Goal: Navigation & Orientation: Find specific page/section

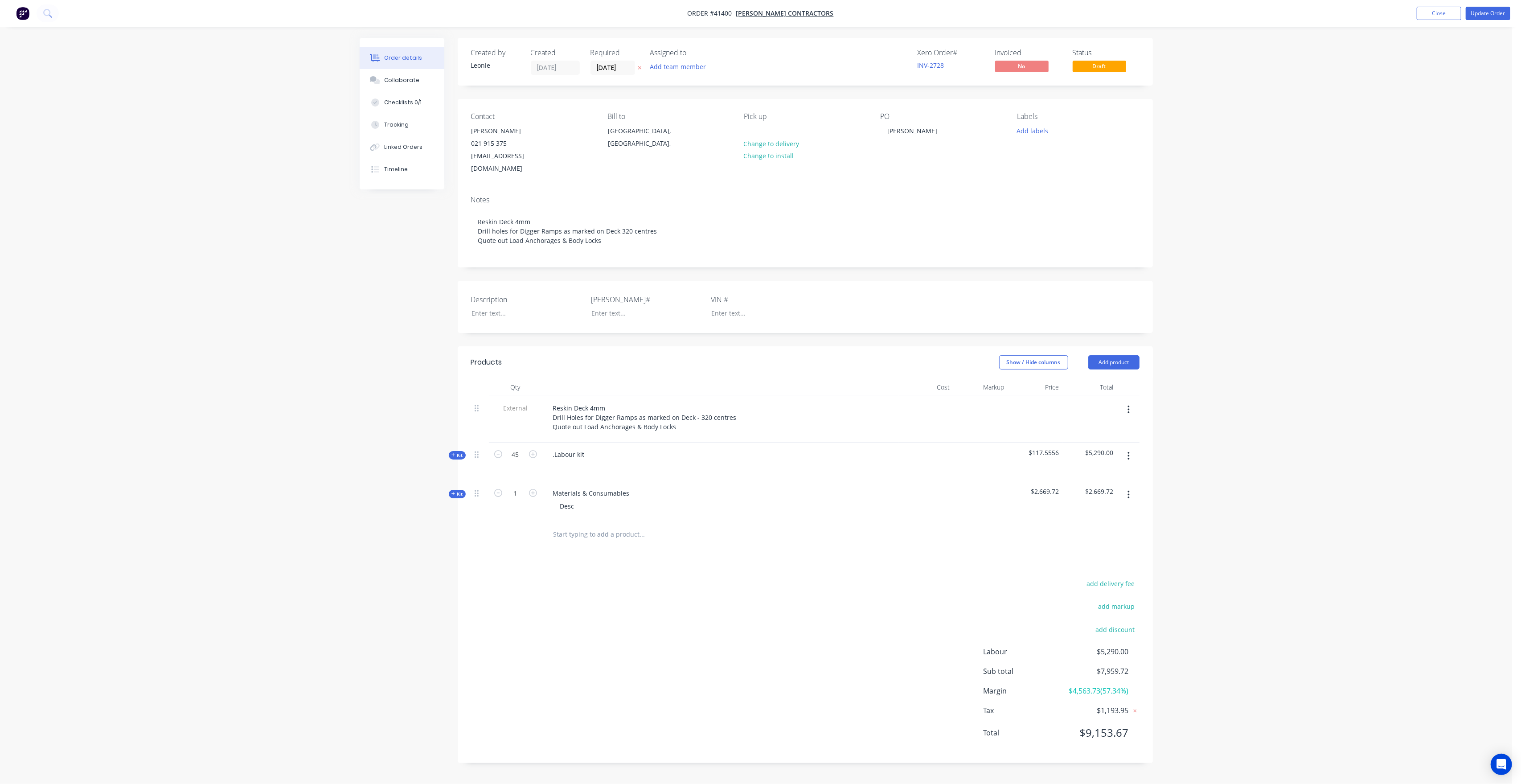
click at [1098, 282] on div "Description [PERSON_NAME]# VIN #" at bounding box center [806, 307] width 696 height 52
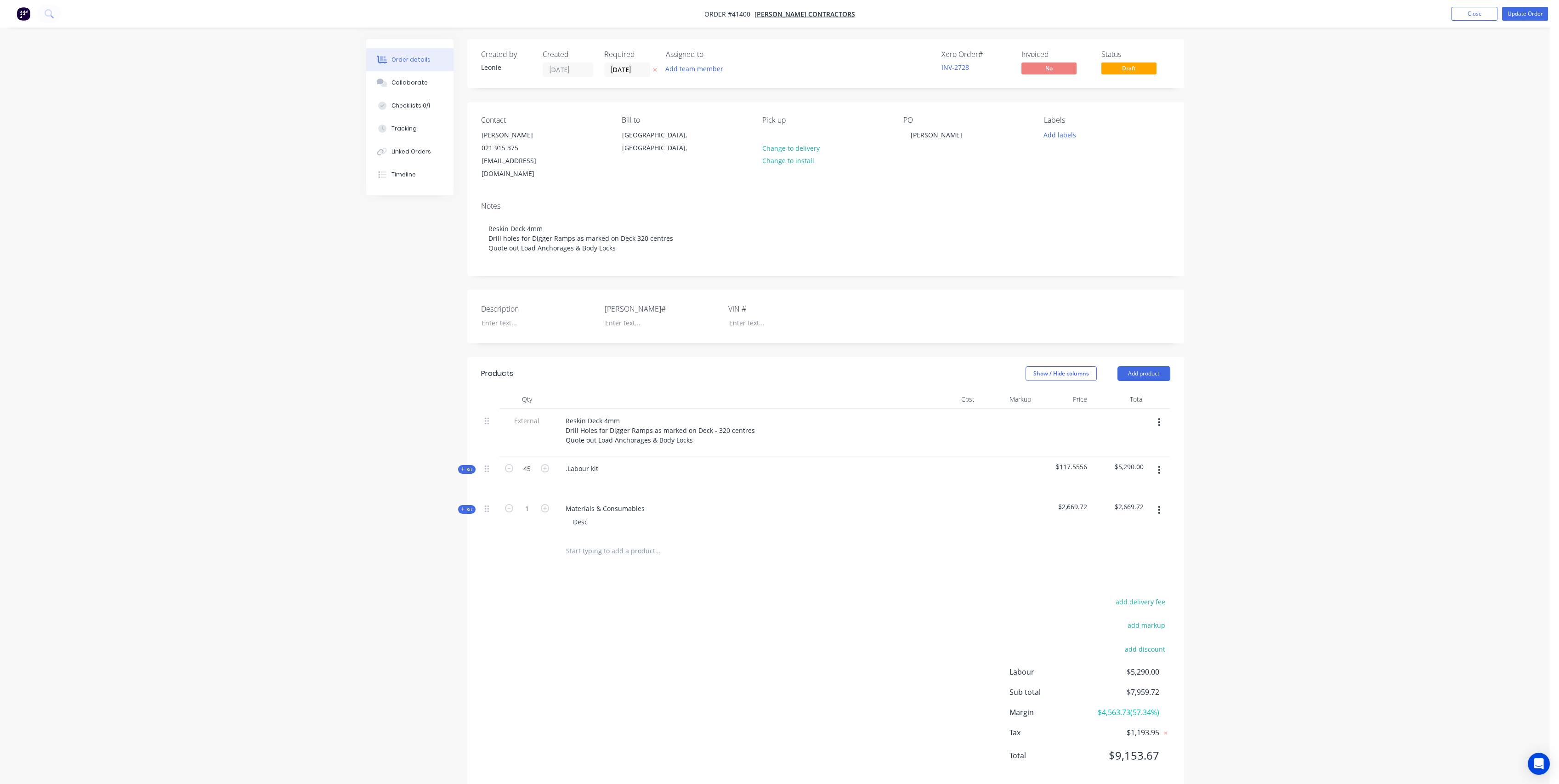
click at [318, 319] on div "Order details Collaborate Checklists 0/1 Tracking Linked Orders Timeline Order …" at bounding box center [775, 400] width 1550 height 800
click at [1476, 13] on button "Close" at bounding box center [1474, 14] width 46 height 14
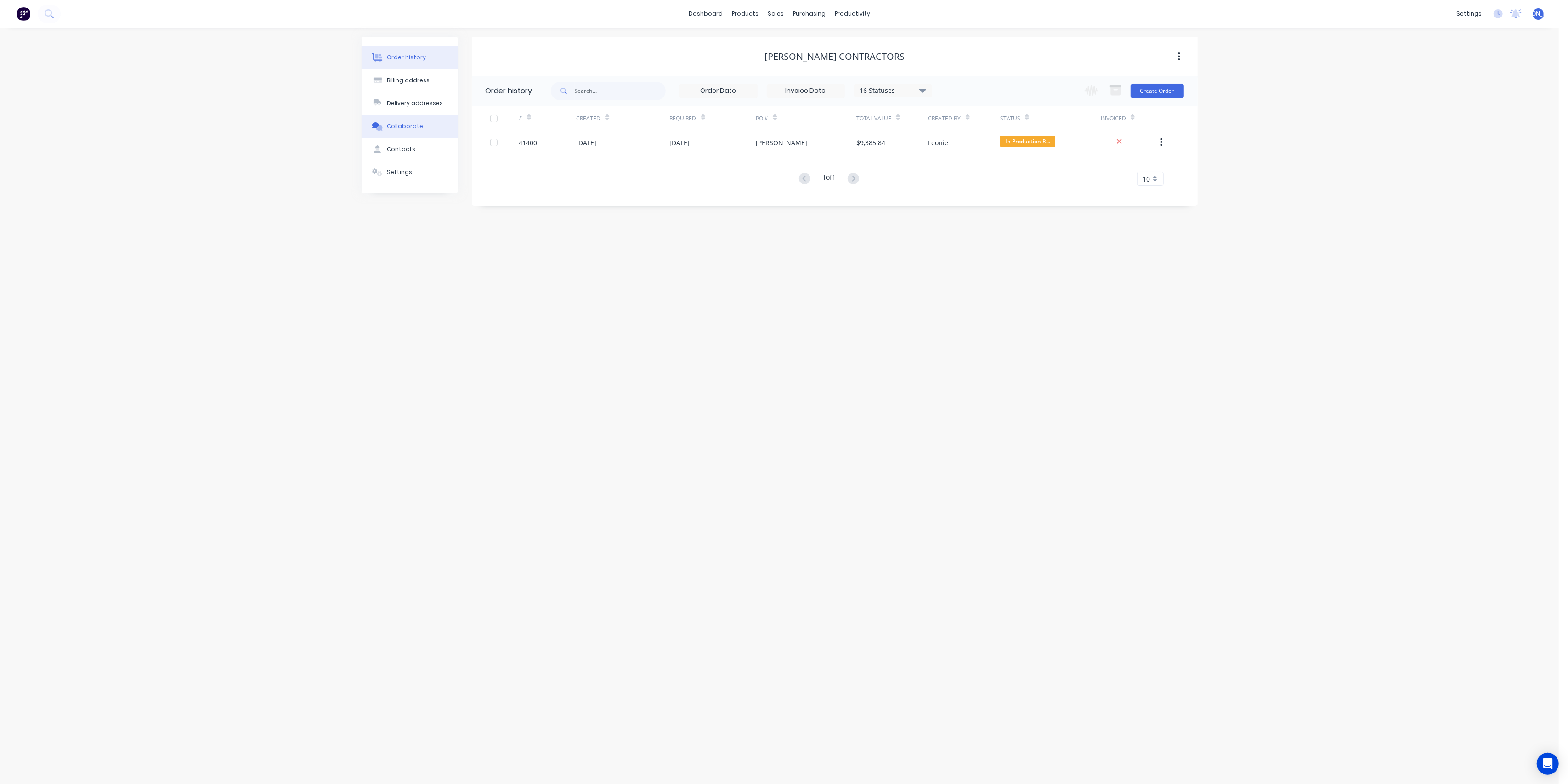
click at [421, 123] on button "Collaborate" at bounding box center [409, 125] width 96 height 23
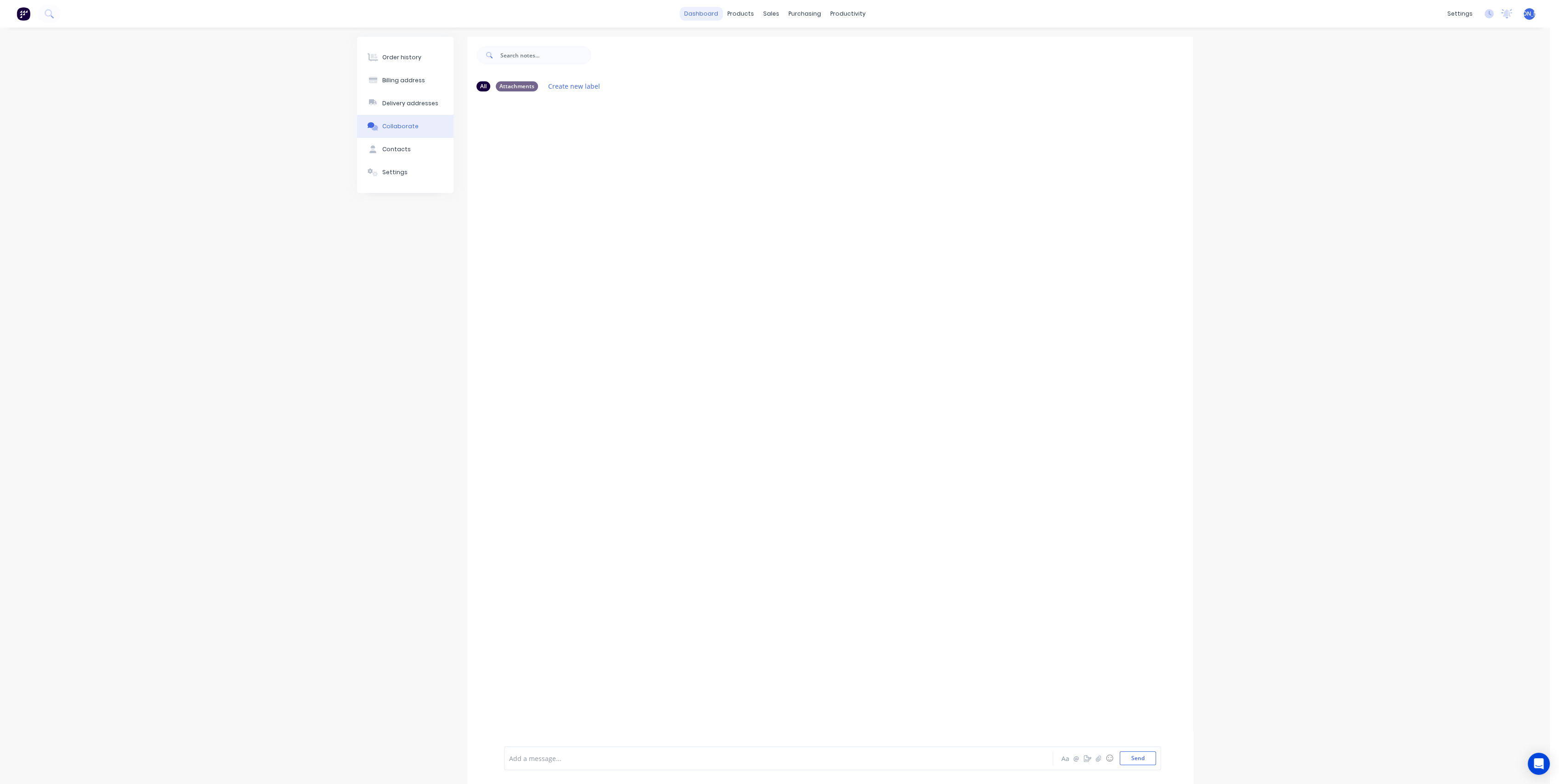
click at [714, 13] on link "dashboard" at bounding box center [701, 14] width 43 height 14
